Goal: Communication & Community: Answer question/provide support

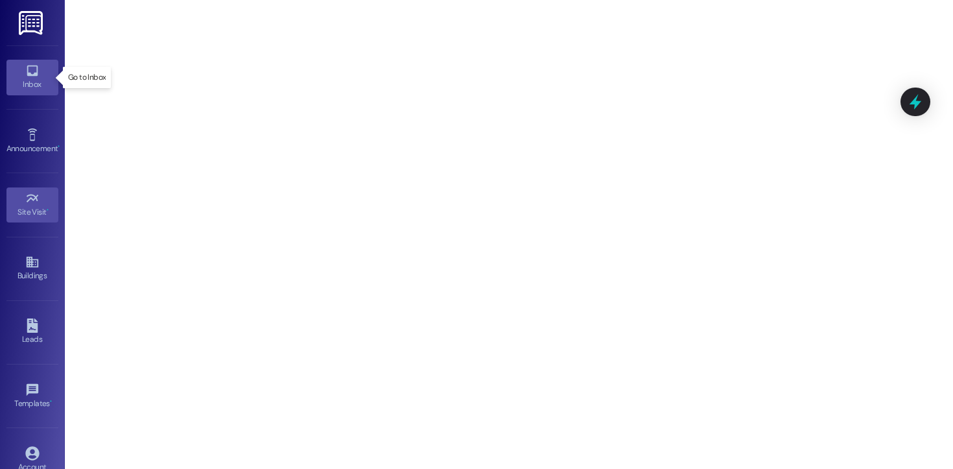
click at [27, 78] on div "Inbox" at bounding box center [32, 84] width 65 height 13
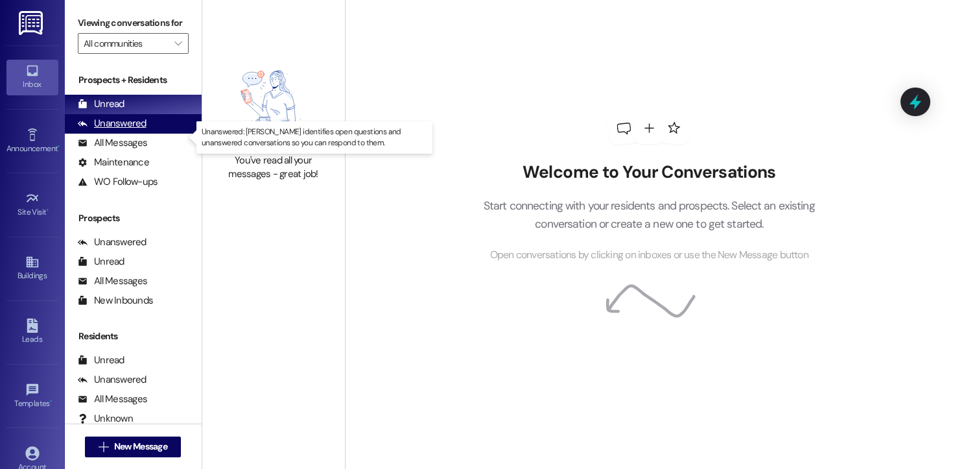
click at [144, 130] on div "Unanswered" at bounding box center [112, 124] width 69 height 14
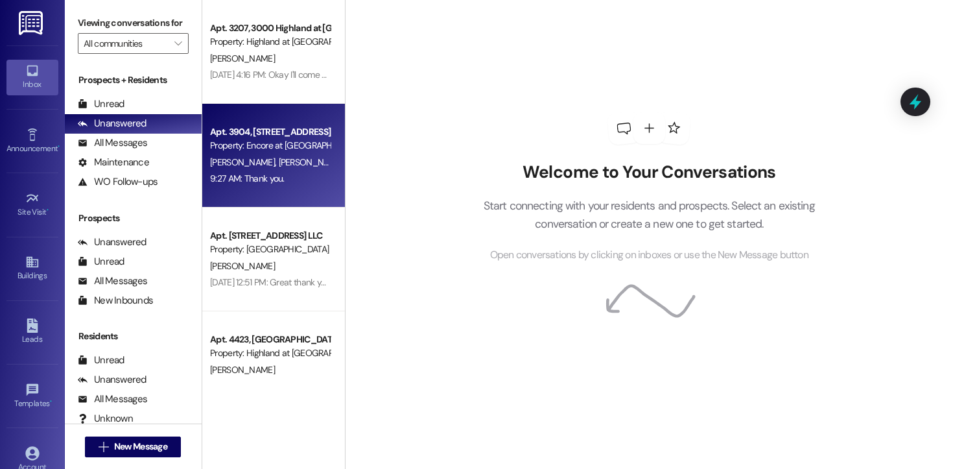
click at [292, 178] on div "9:27 AM: Thank you. 9:27 AM: Thank you." at bounding box center [270, 179] width 123 height 16
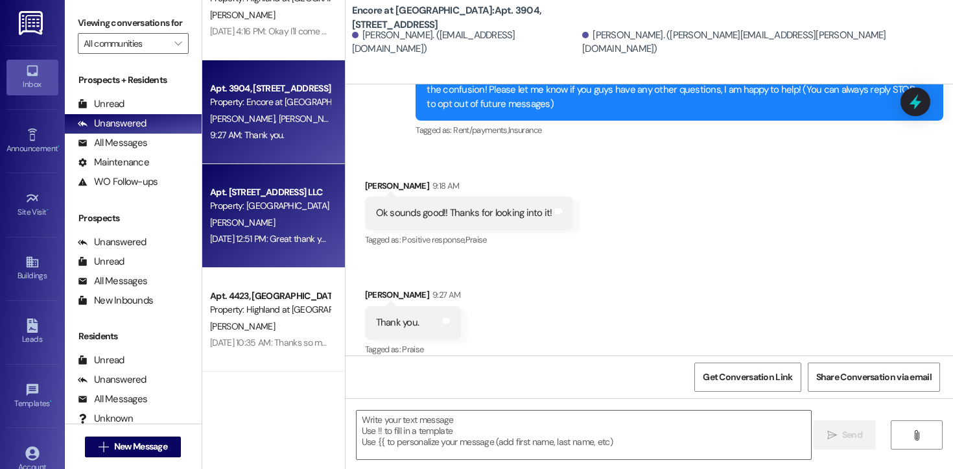
scroll to position [60, 0]
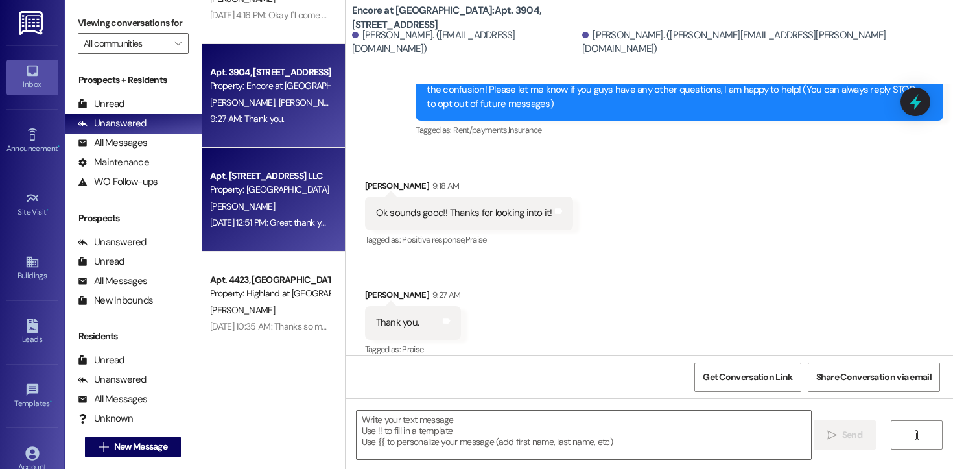
click at [260, 226] on div "[DATE] 12:51 PM: Great thank you! [DATE] 12:51 PM: Great thank you!" at bounding box center [271, 223] width 123 height 12
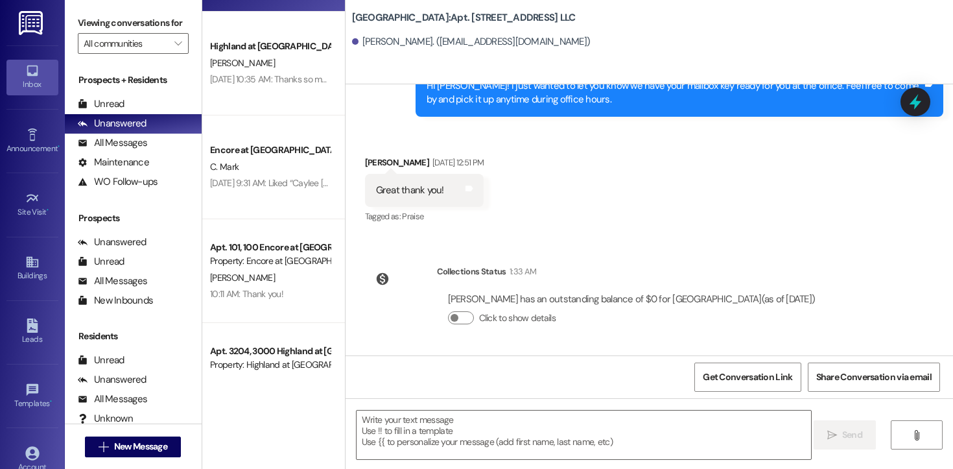
scroll to position [471, 0]
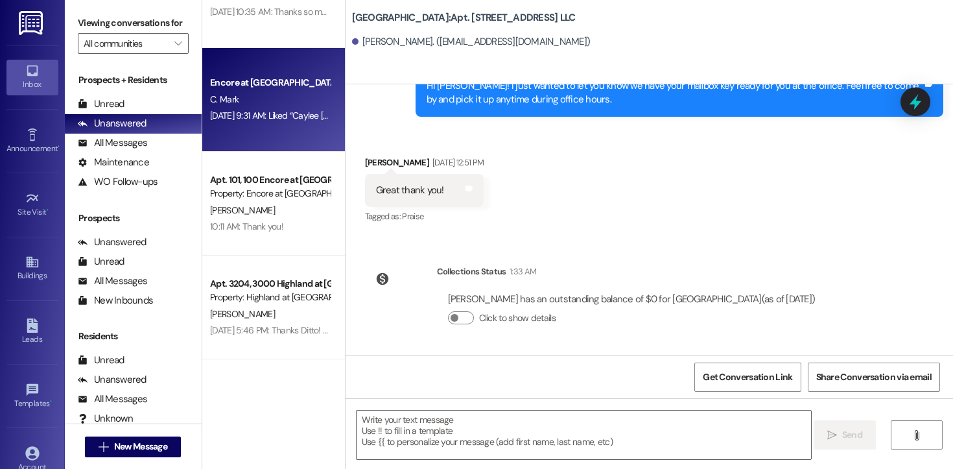
click at [246, 102] on div "C. Mark" at bounding box center [270, 99] width 123 height 16
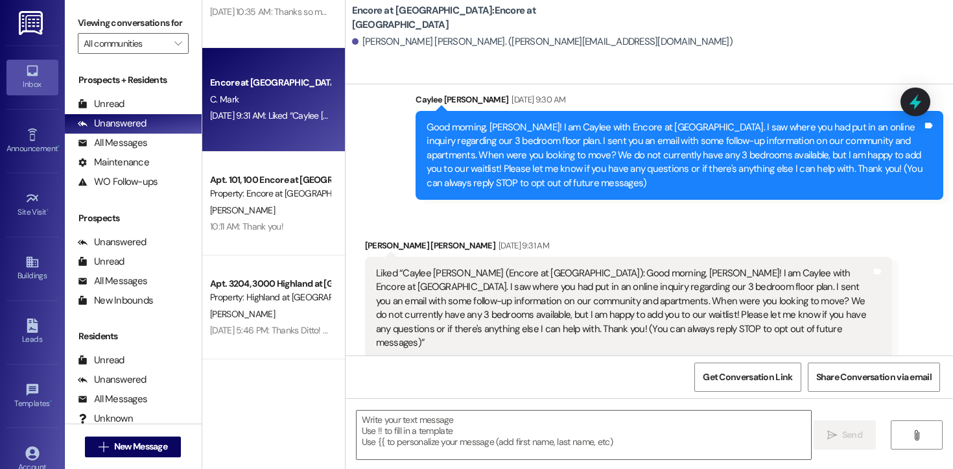
scroll to position [32, 0]
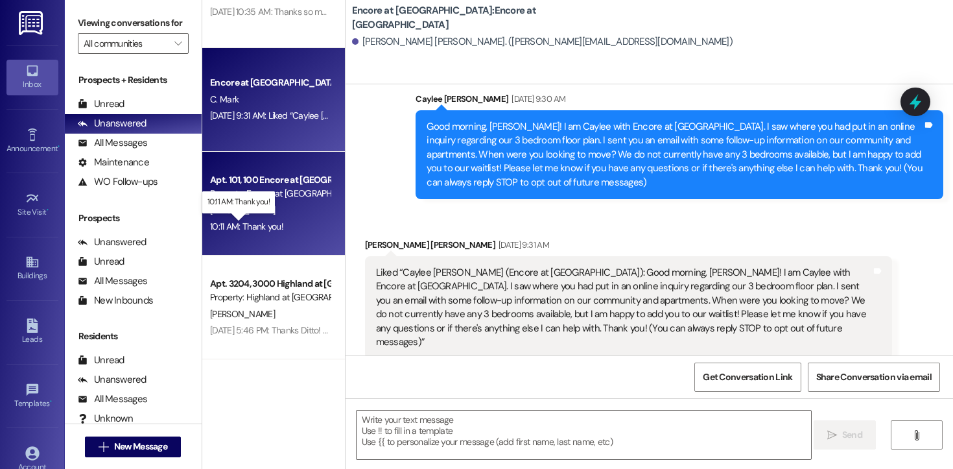
click at [265, 228] on div "10:11 AM: Thank you! 10:11 AM: Thank you!" at bounding box center [246, 226] width 73 height 12
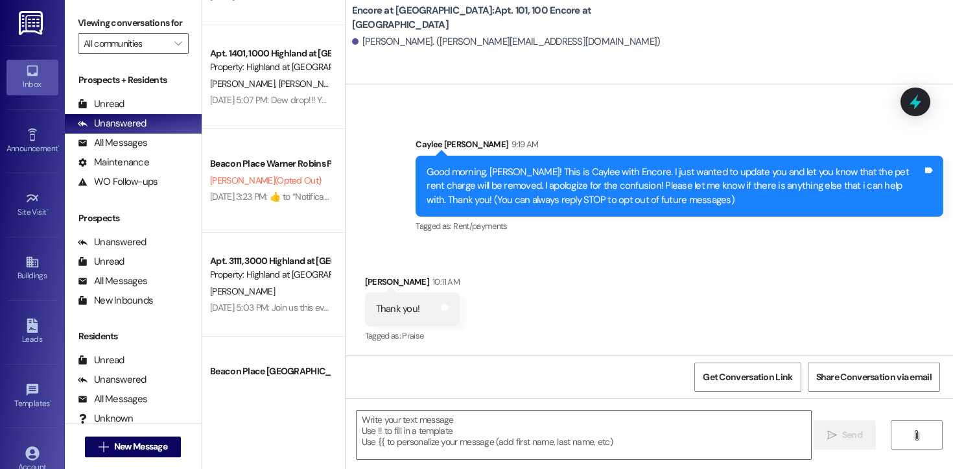
scroll to position [3597, 0]
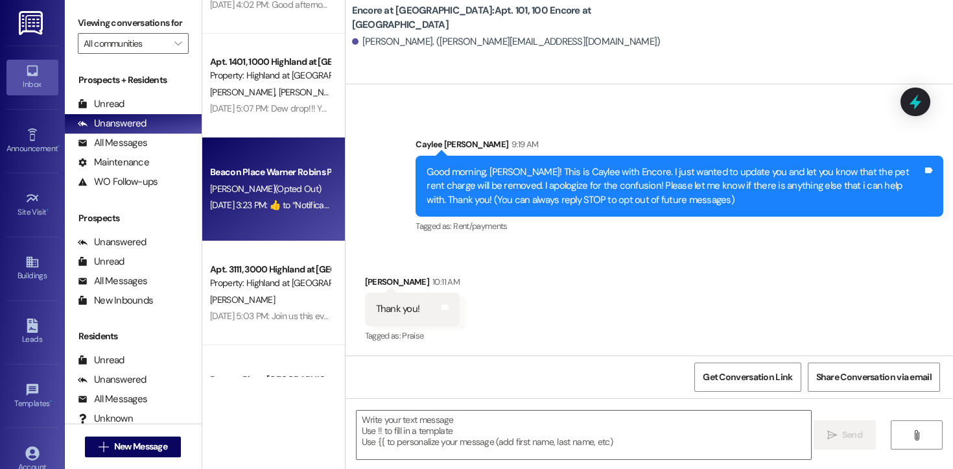
click at [263, 233] on div "Beacon Place Warner Robins Prospect [PERSON_NAME] (Opted Out) [DATE] 3:23 PM:  …" at bounding box center [273, 189] width 143 height 104
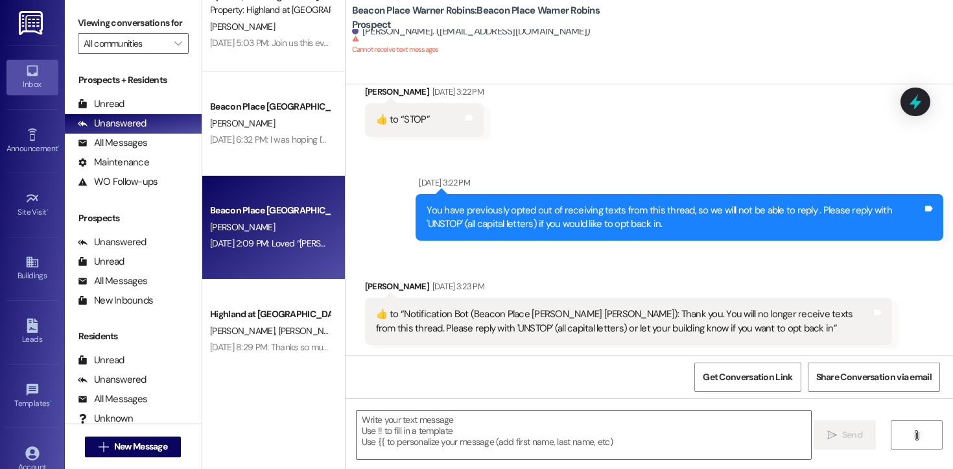
scroll to position [3869, 0]
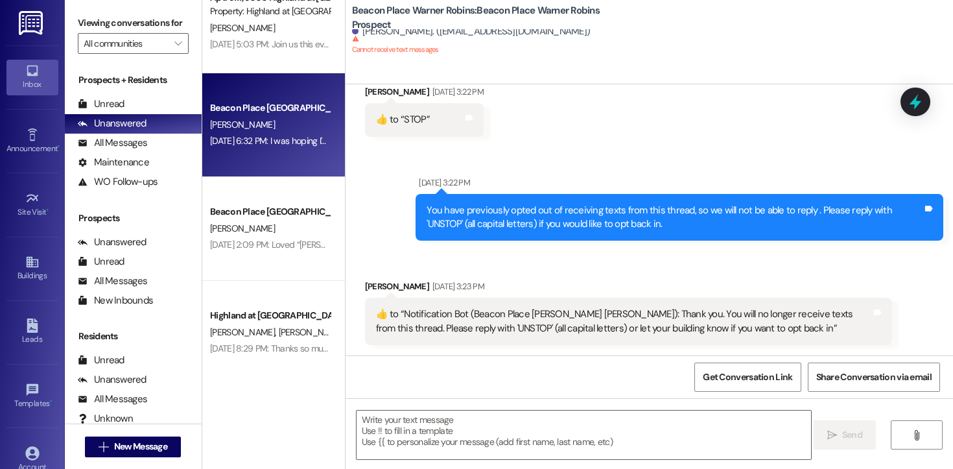
click at [252, 153] on div "Beacon Place Tuscaloosa Prospect [PERSON_NAME] [DATE] 6:32 PM: I was hoping I'd…" at bounding box center [273, 125] width 143 height 104
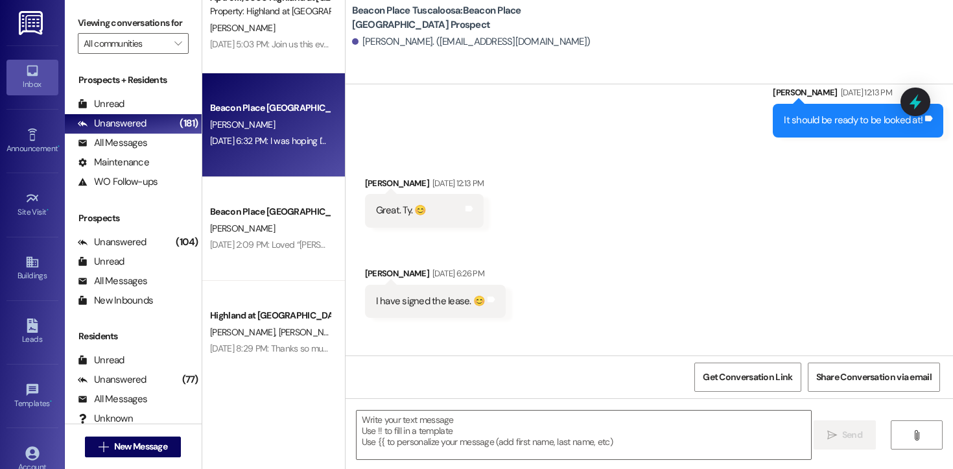
scroll to position [1099, 0]
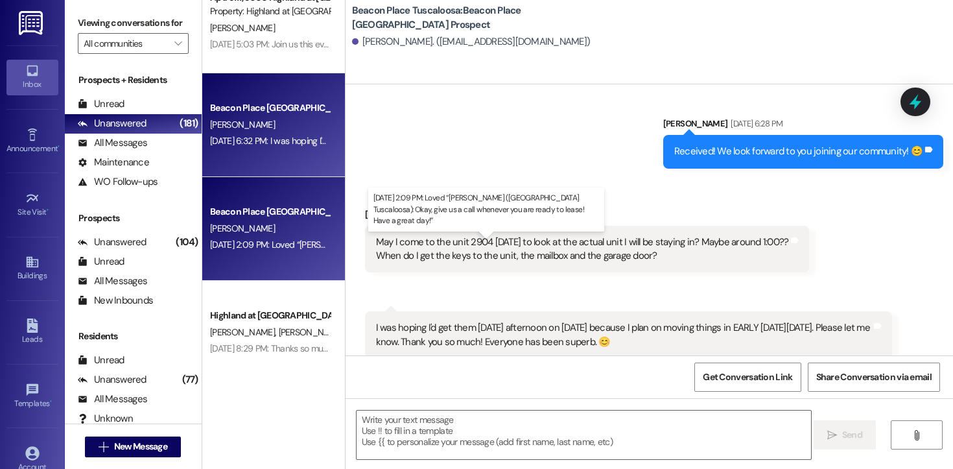
click at [249, 244] on div "[DATE] 2:09 PM: Loved “[PERSON_NAME] ([GEOGRAPHIC_DATA] Tuscaloosa): Okay, give…" at bounding box center [491, 245] width 563 height 12
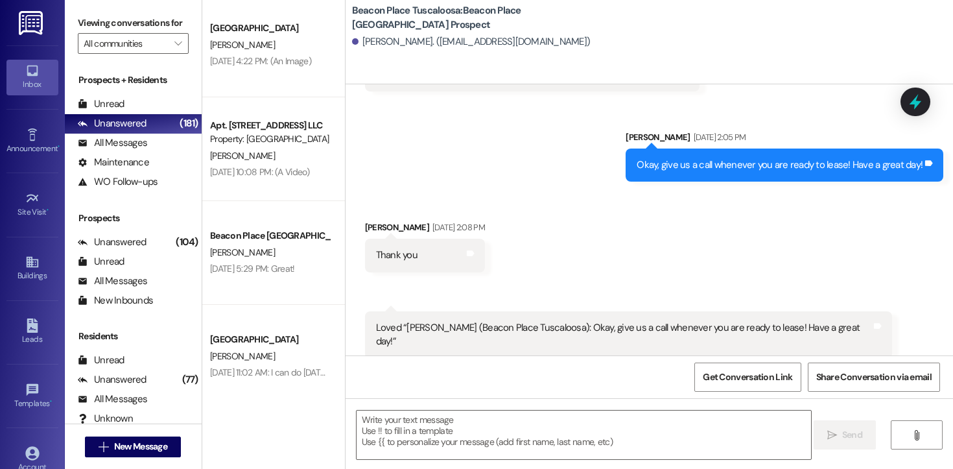
scroll to position [4354, 0]
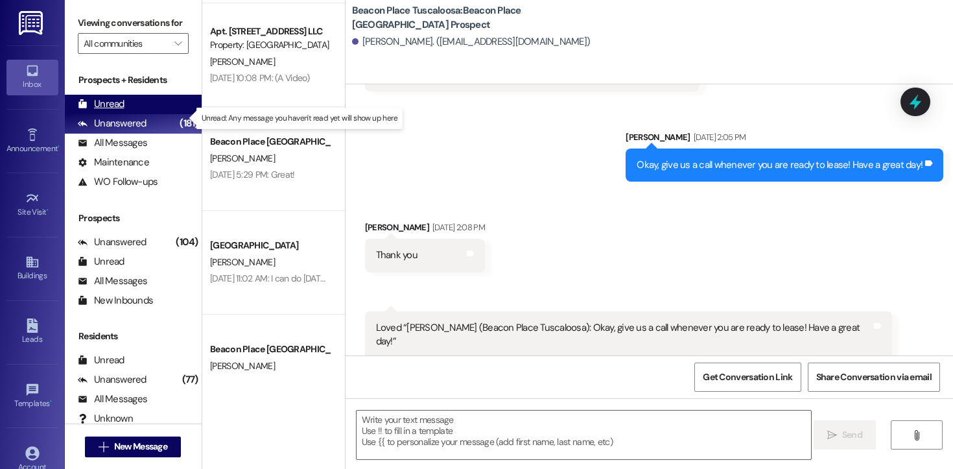
click at [81, 108] on icon at bounding box center [82, 103] width 8 height 9
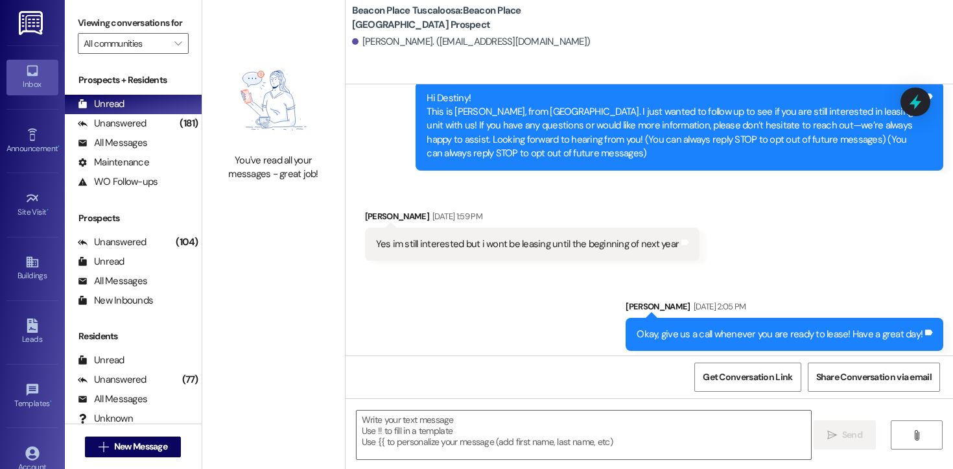
scroll to position [3001, 0]
